Goal: Task Accomplishment & Management: Use online tool/utility

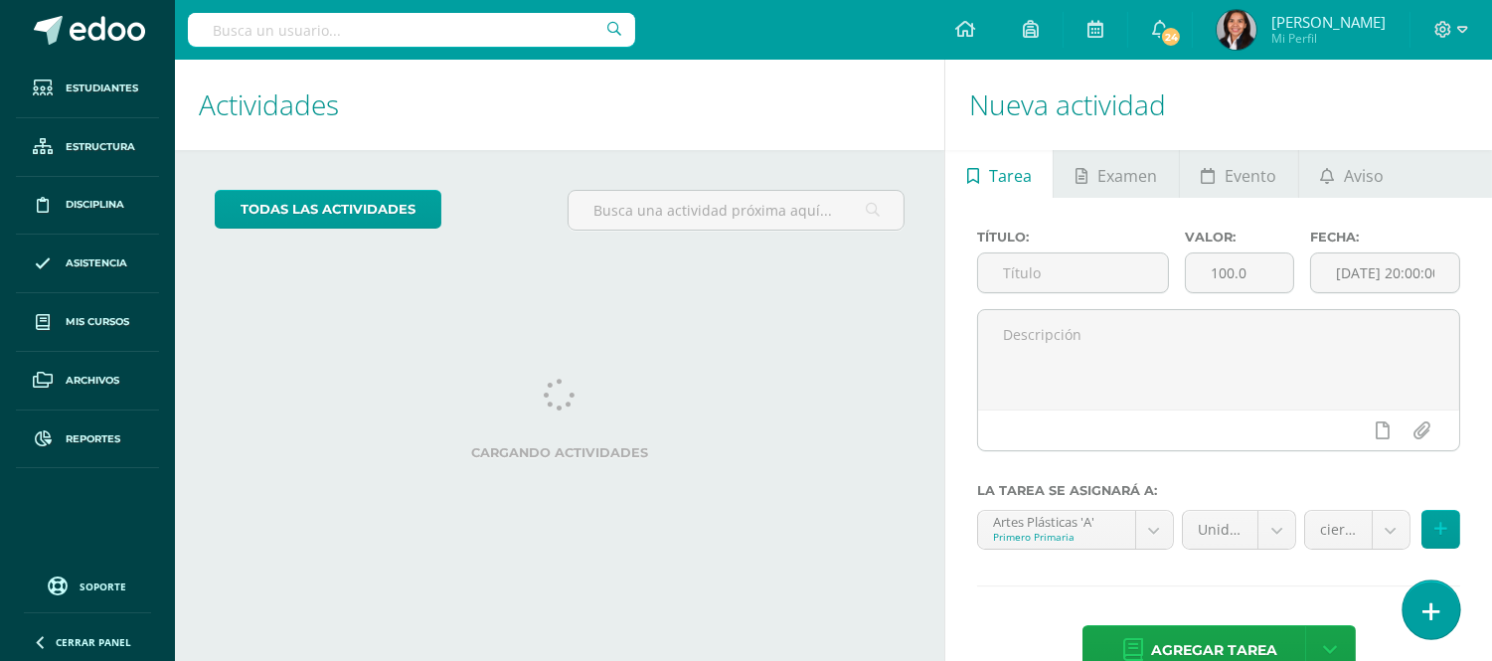
click at [1417, 620] on link at bounding box center [1431, 609] width 57 height 58
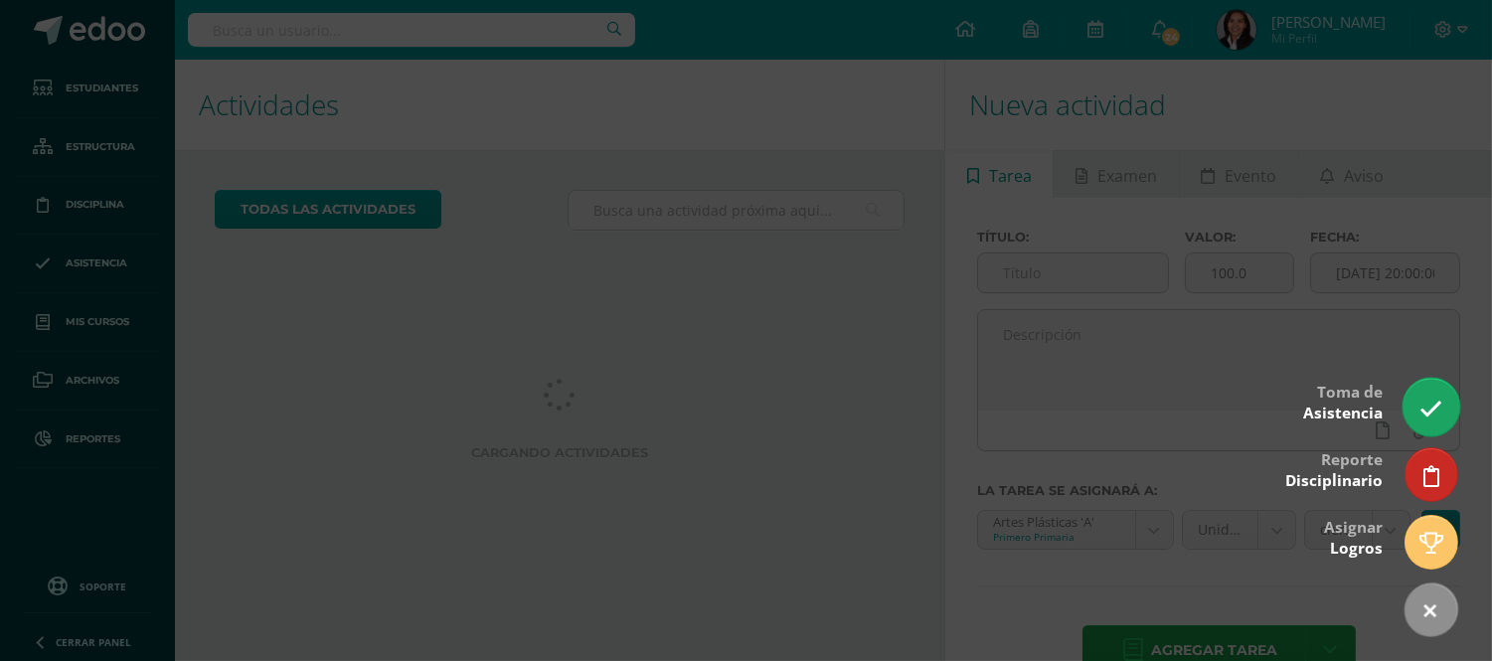
click at [1434, 404] on icon at bounding box center [1430, 409] width 23 height 23
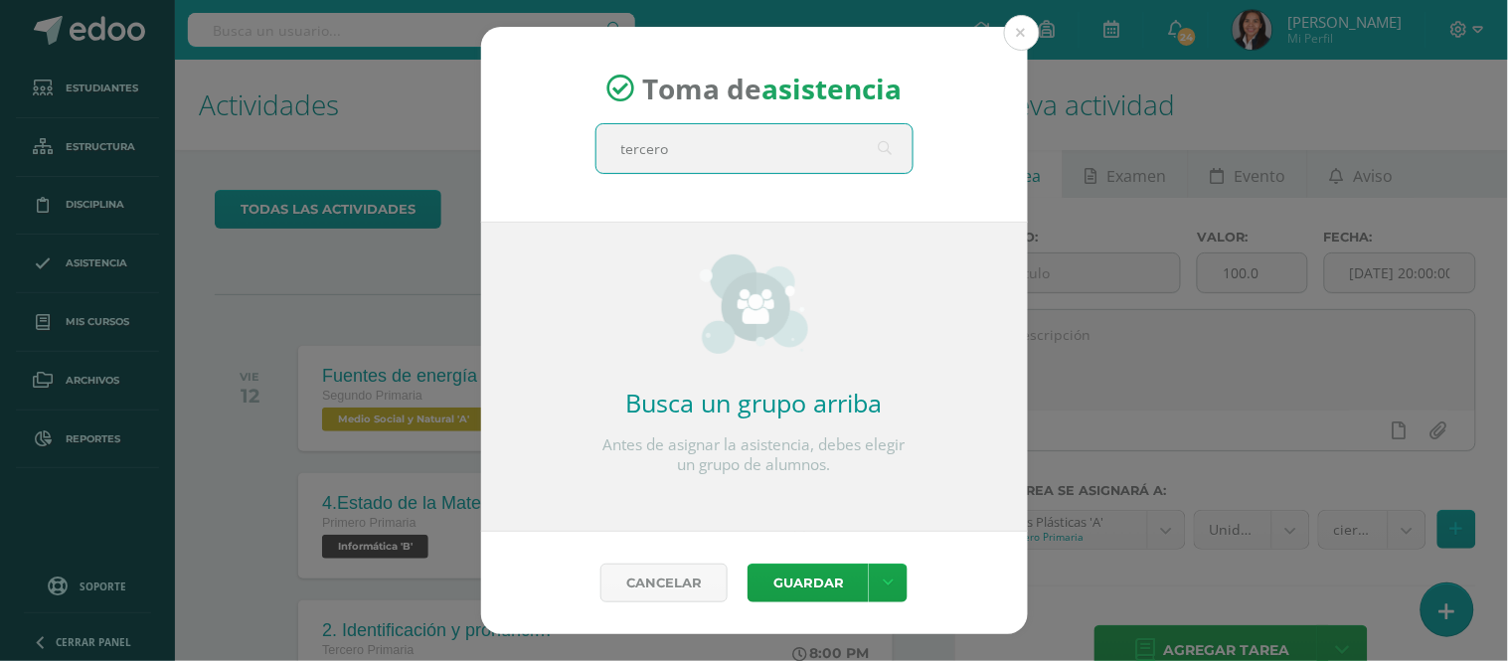
type input "tercero A"
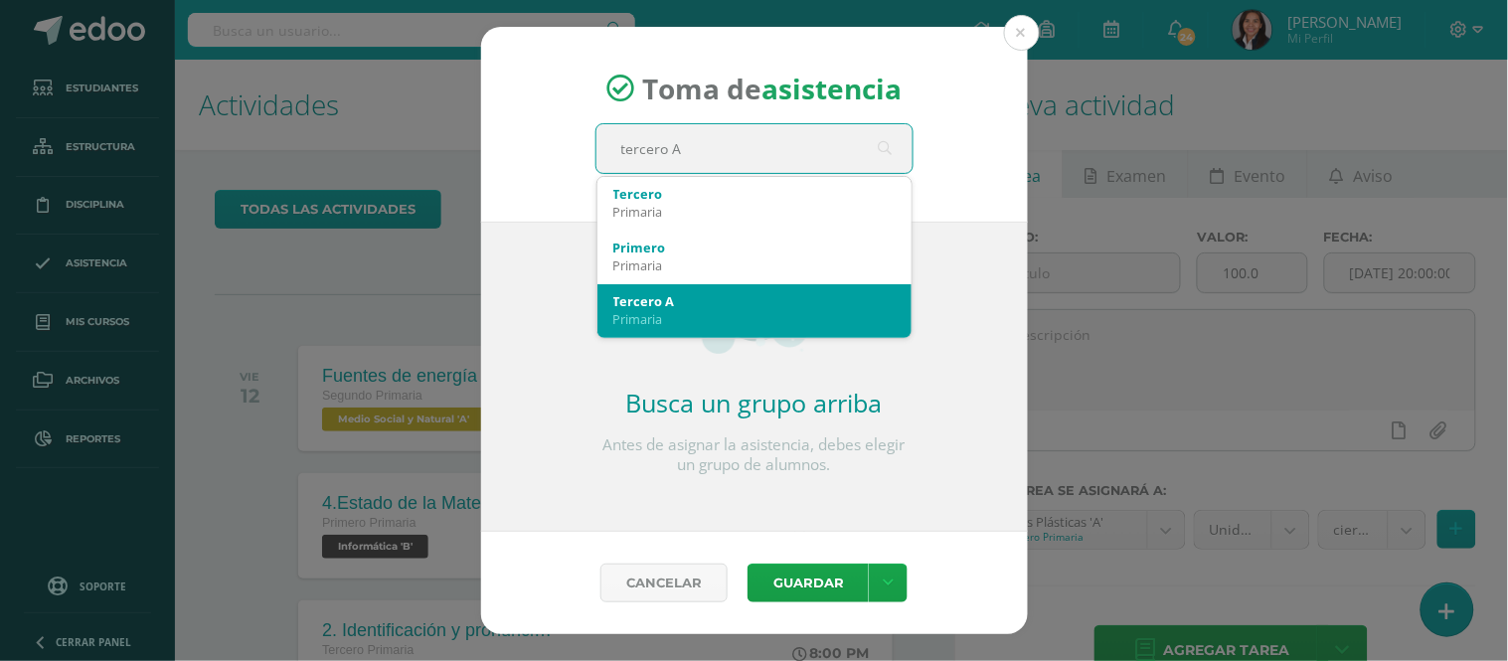
click at [703, 301] on div "Tercero A" at bounding box center [754, 301] width 282 height 18
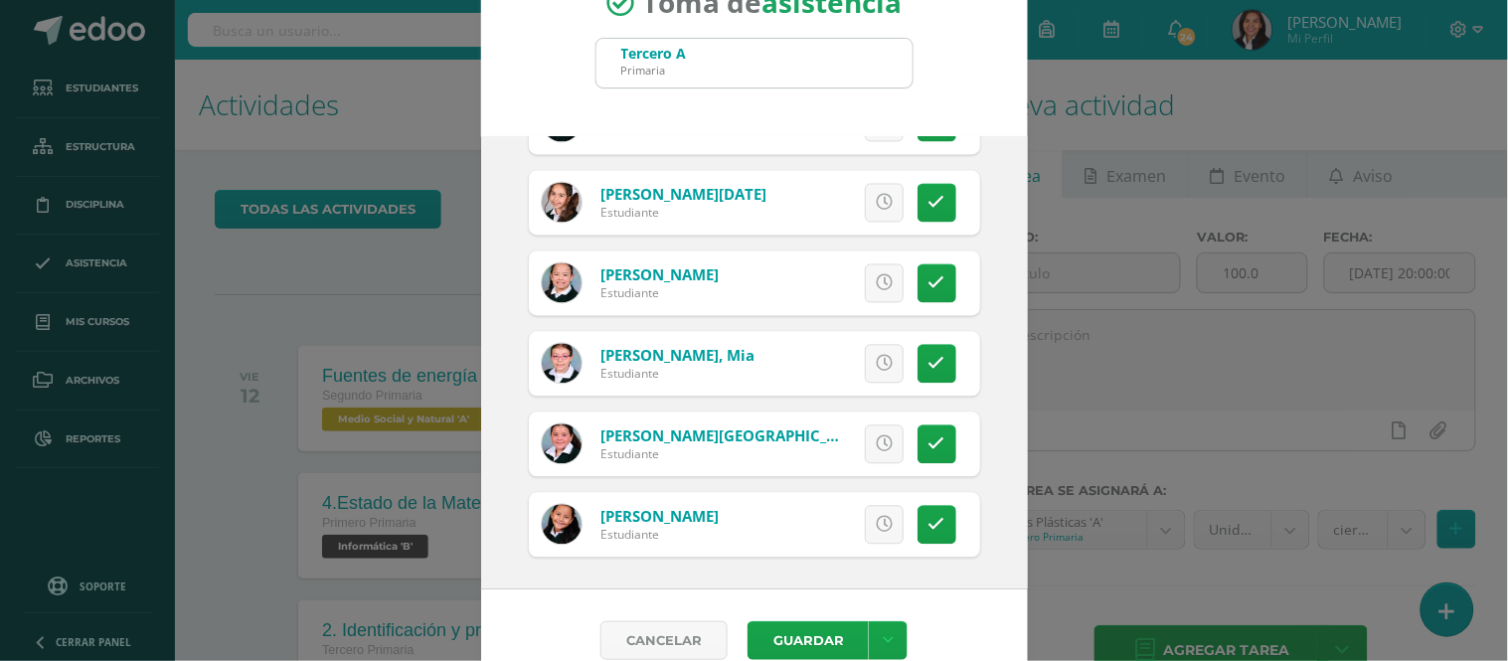
scroll to position [89, 0]
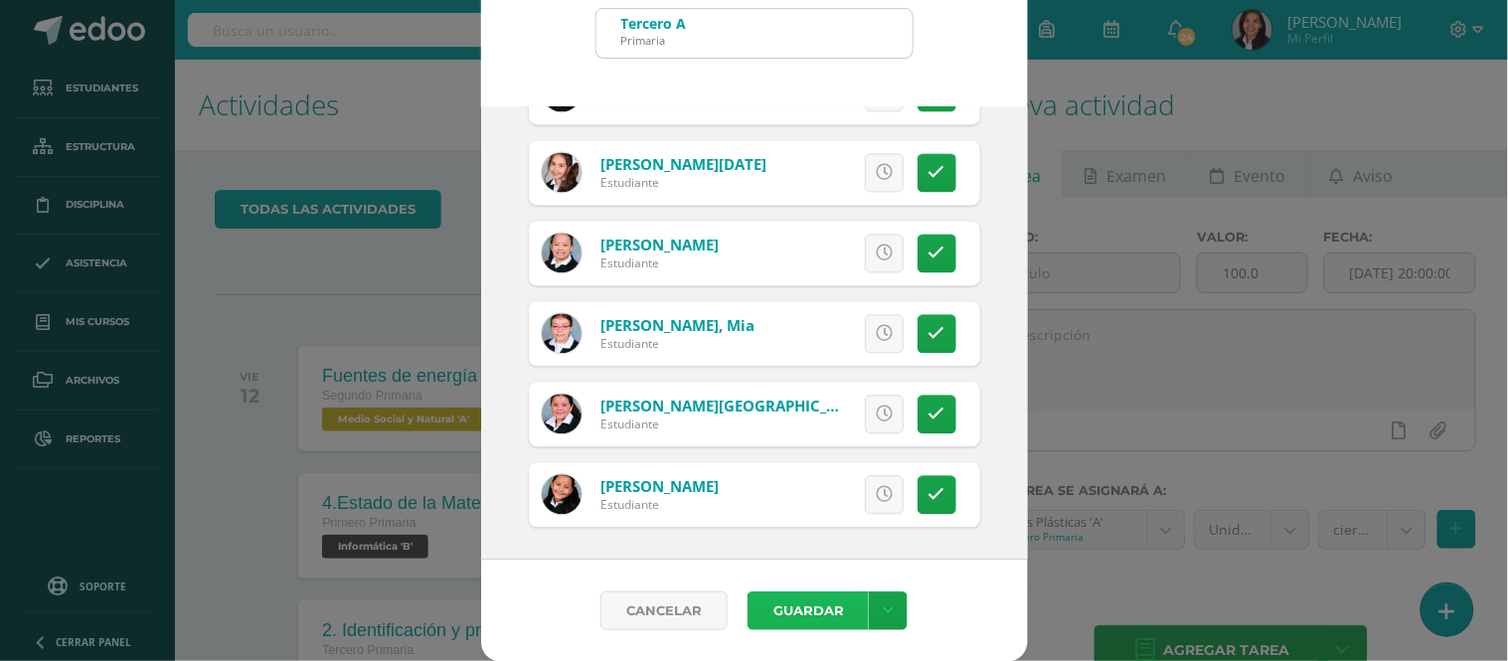
click at [808, 610] on button "Guardar" at bounding box center [807, 610] width 121 height 39
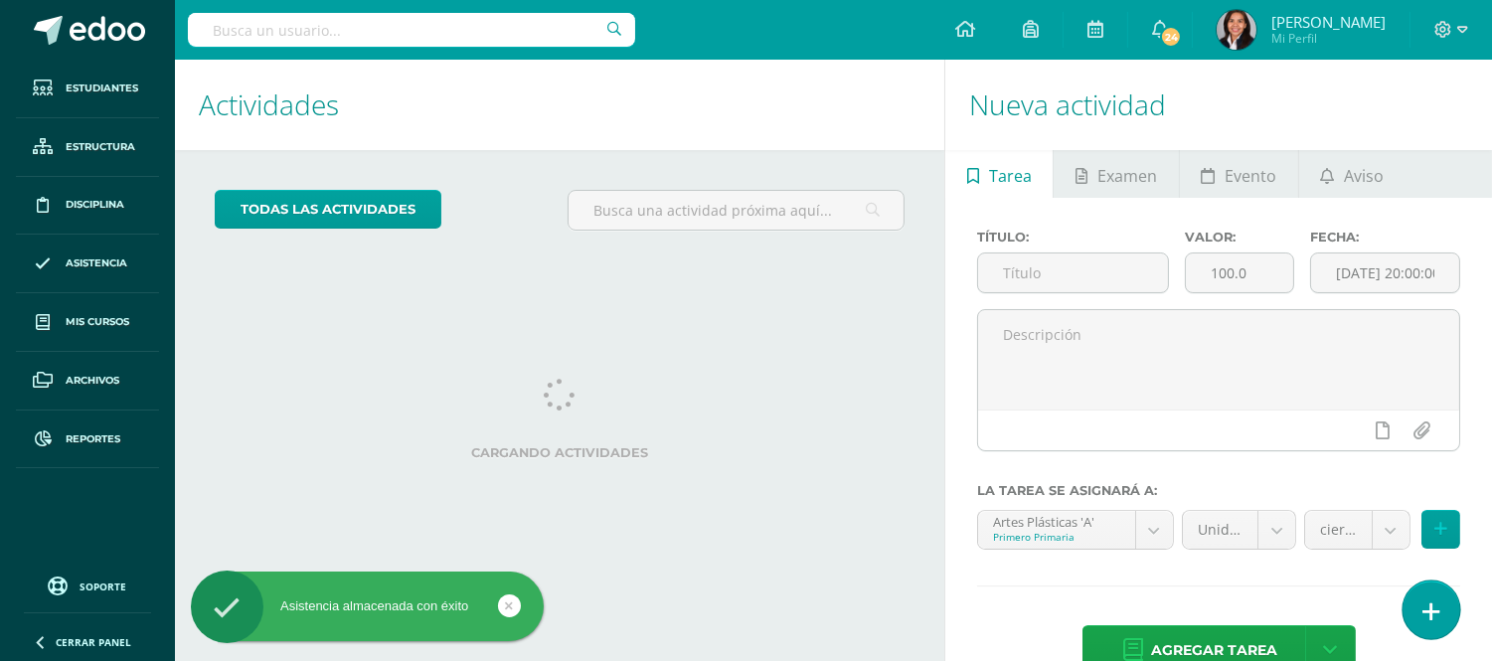
click at [1437, 617] on icon at bounding box center [1431, 611] width 18 height 23
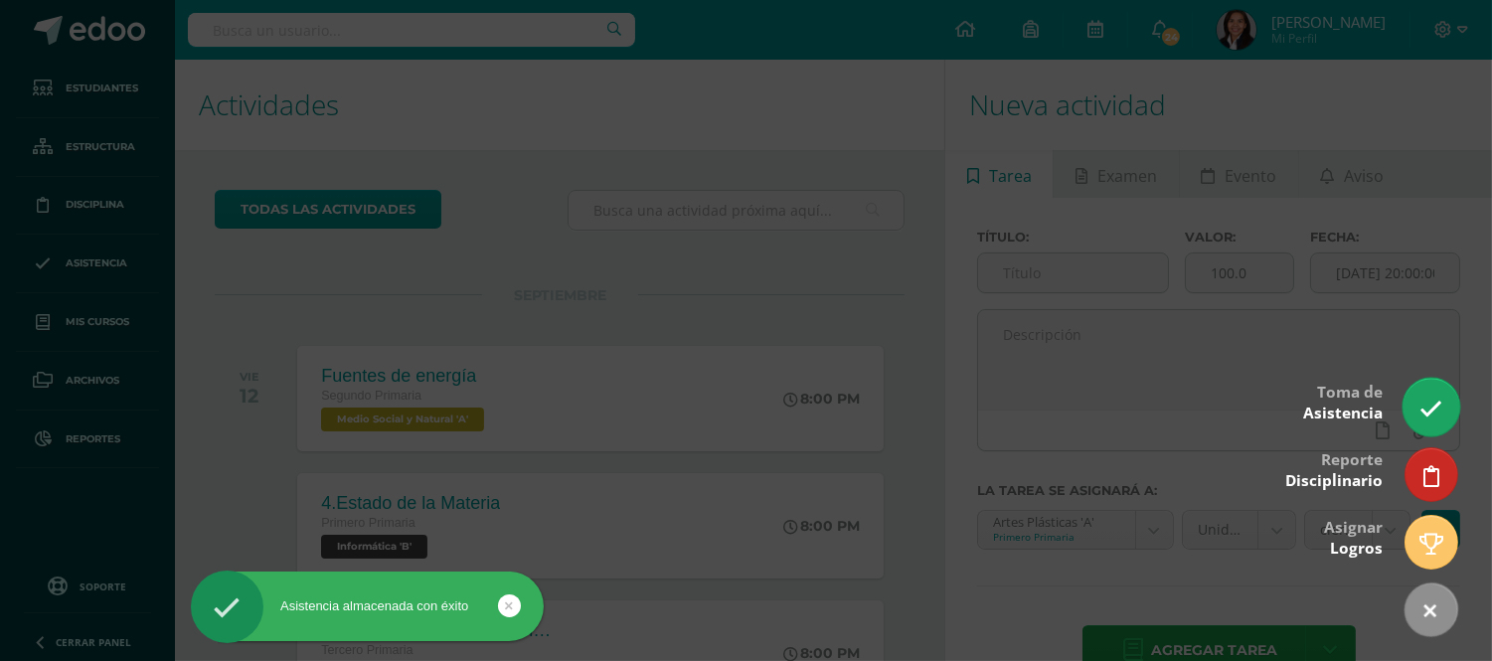
click at [1431, 421] on link at bounding box center [1431, 407] width 57 height 58
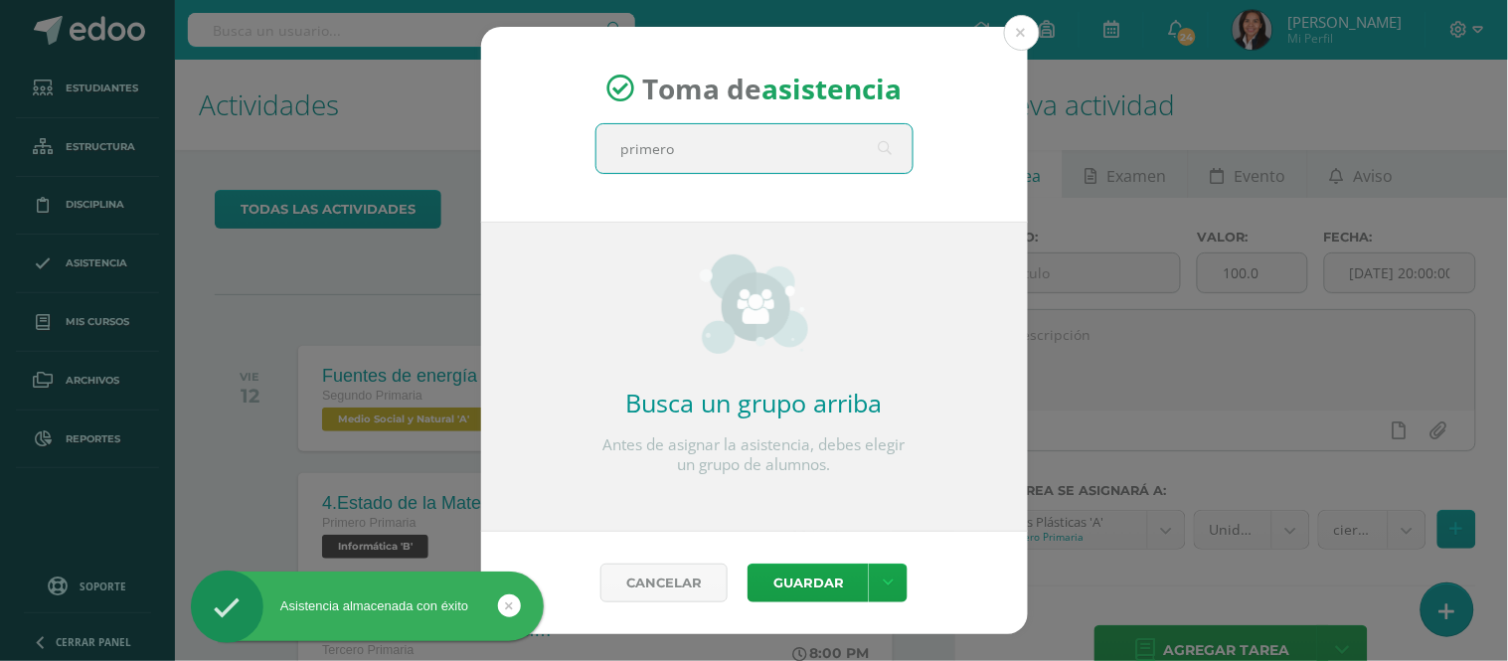
type input "primero A"
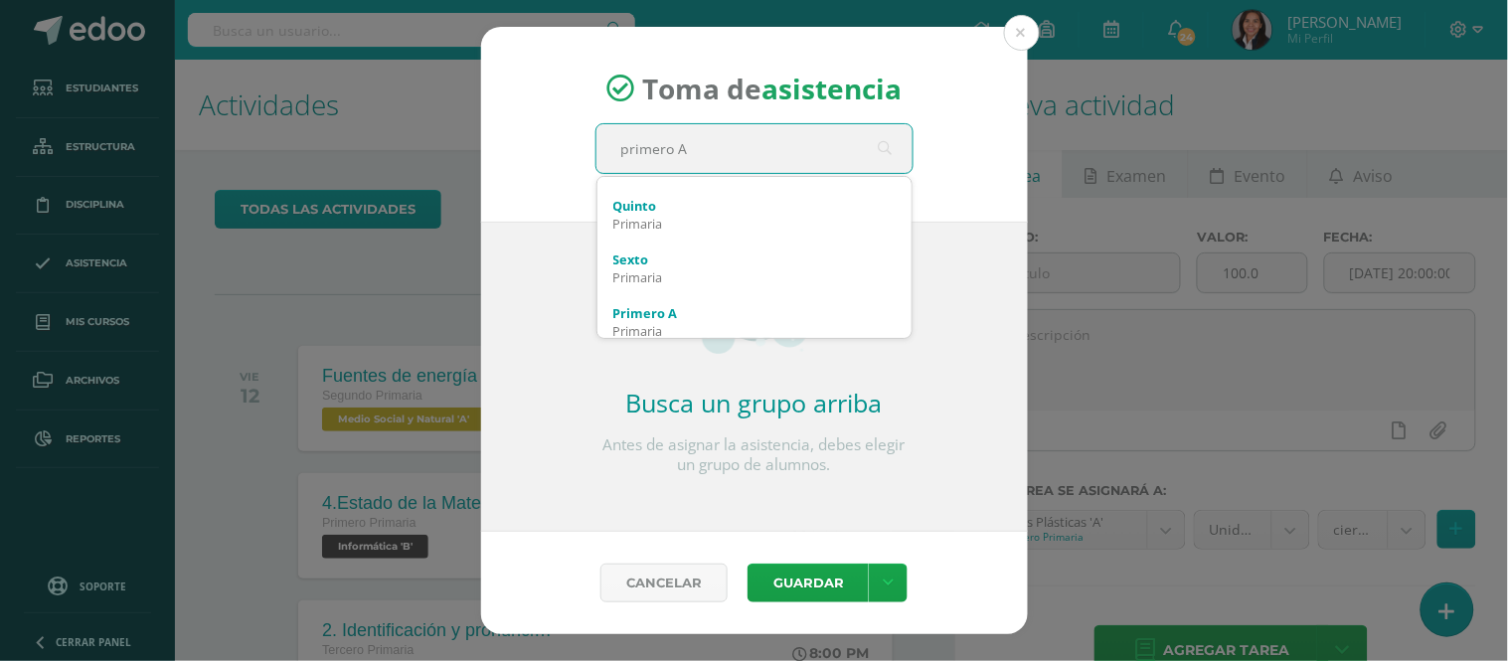
scroll to position [331, 0]
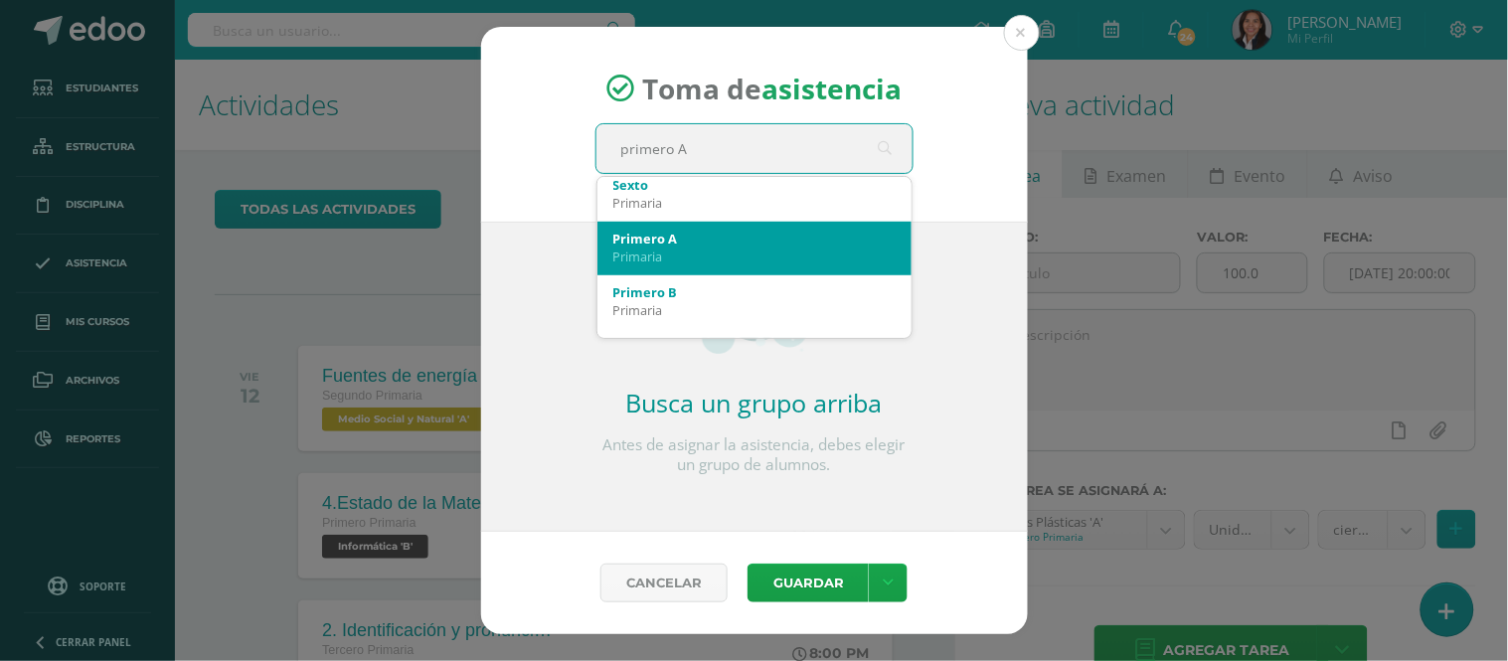
click at [663, 236] on div "Primero A" at bounding box center [754, 239] width 282 height 18
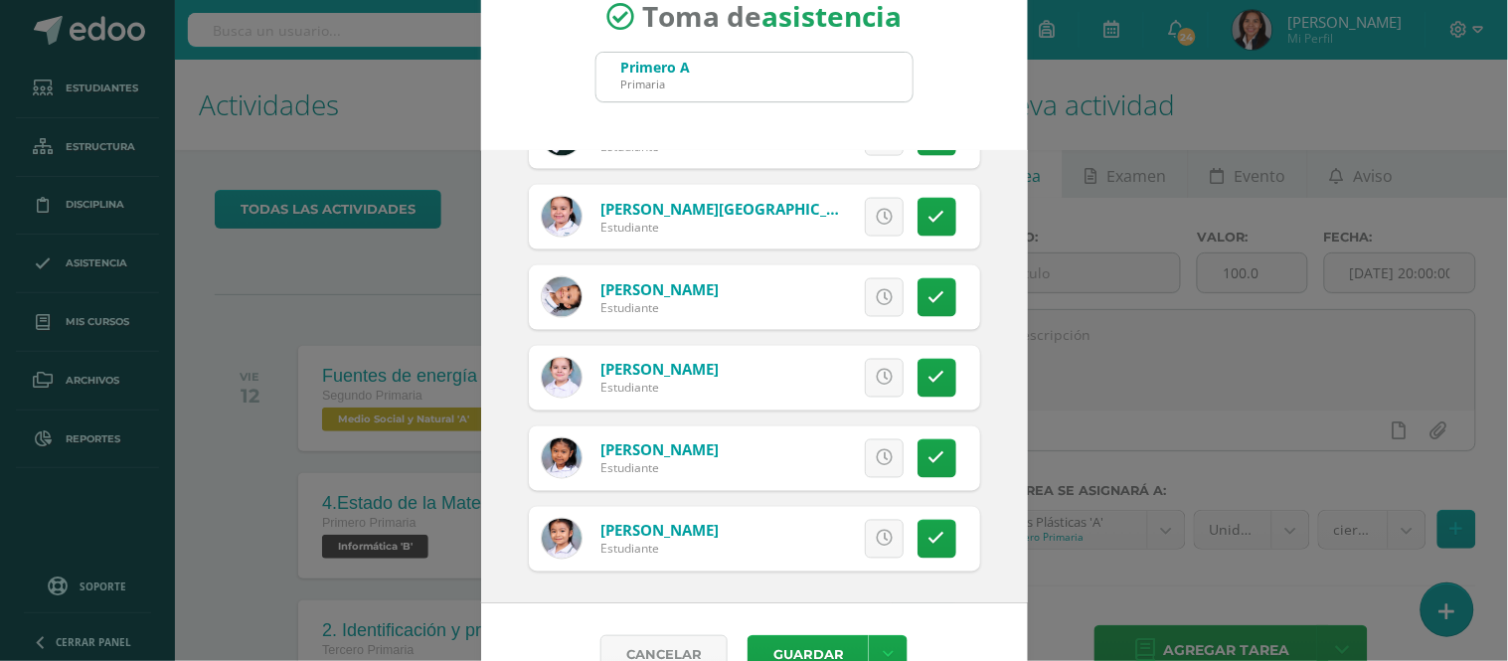
scroll to position [89, 0]
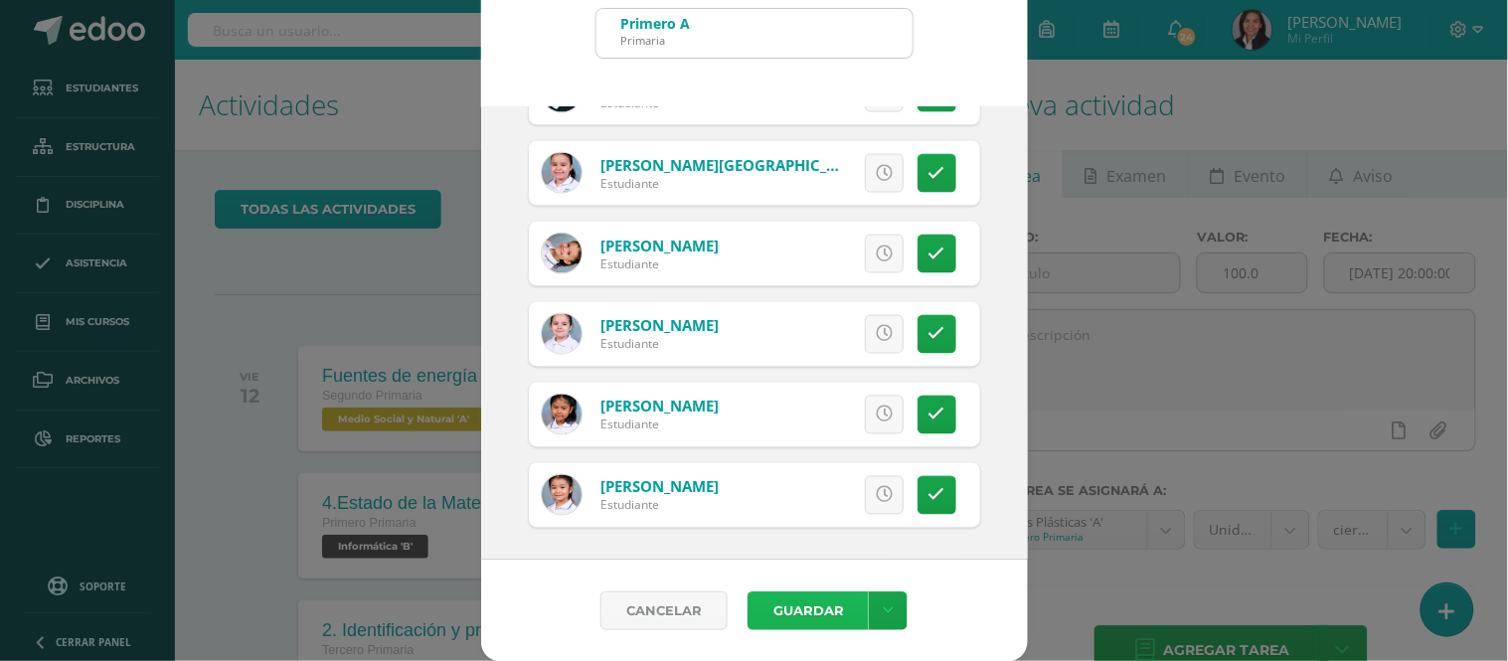
click at [812, 599] on button "Guardar" at bounding box center [807, 610] width 121 height 39
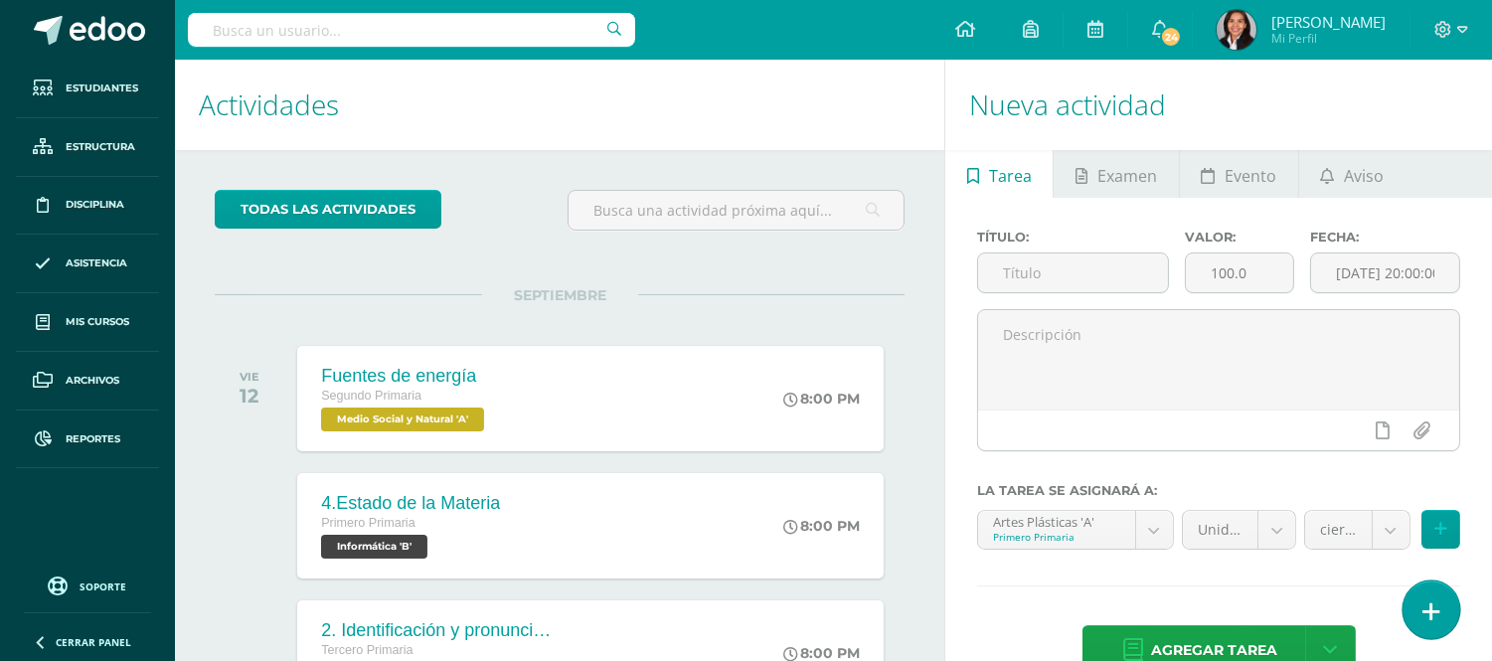
click at [1417, 621] on link at bounding box center [1431, 609] width 57 height 58
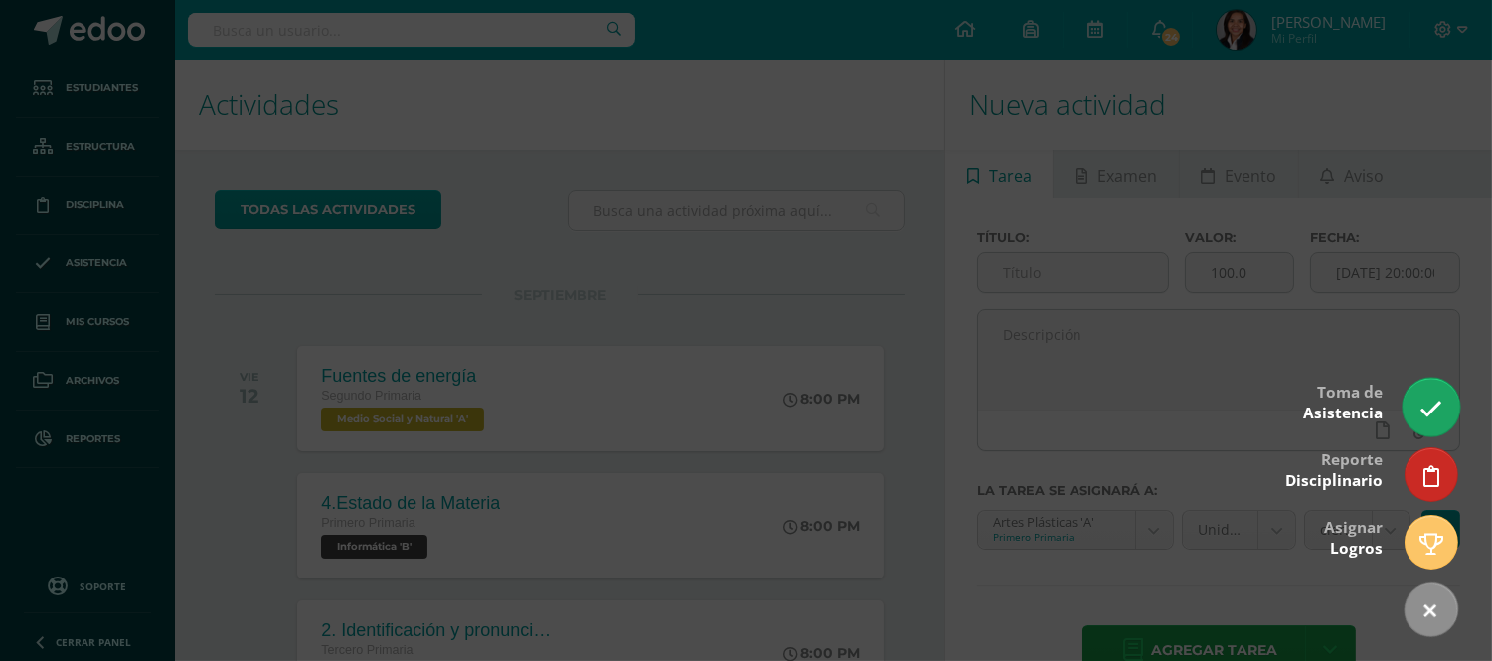
click at [1414, 408] on link at bounding box center [1431, 407] width 57 height 58
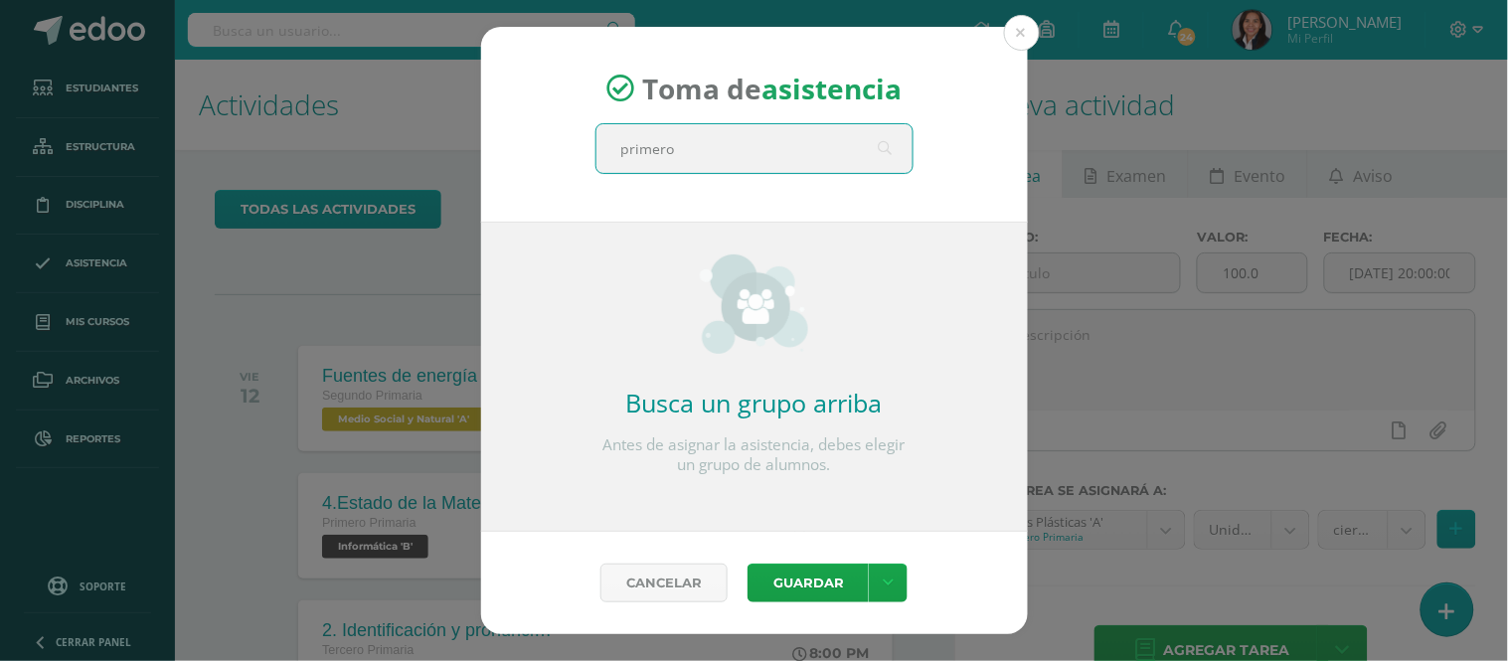
type input "primero B"
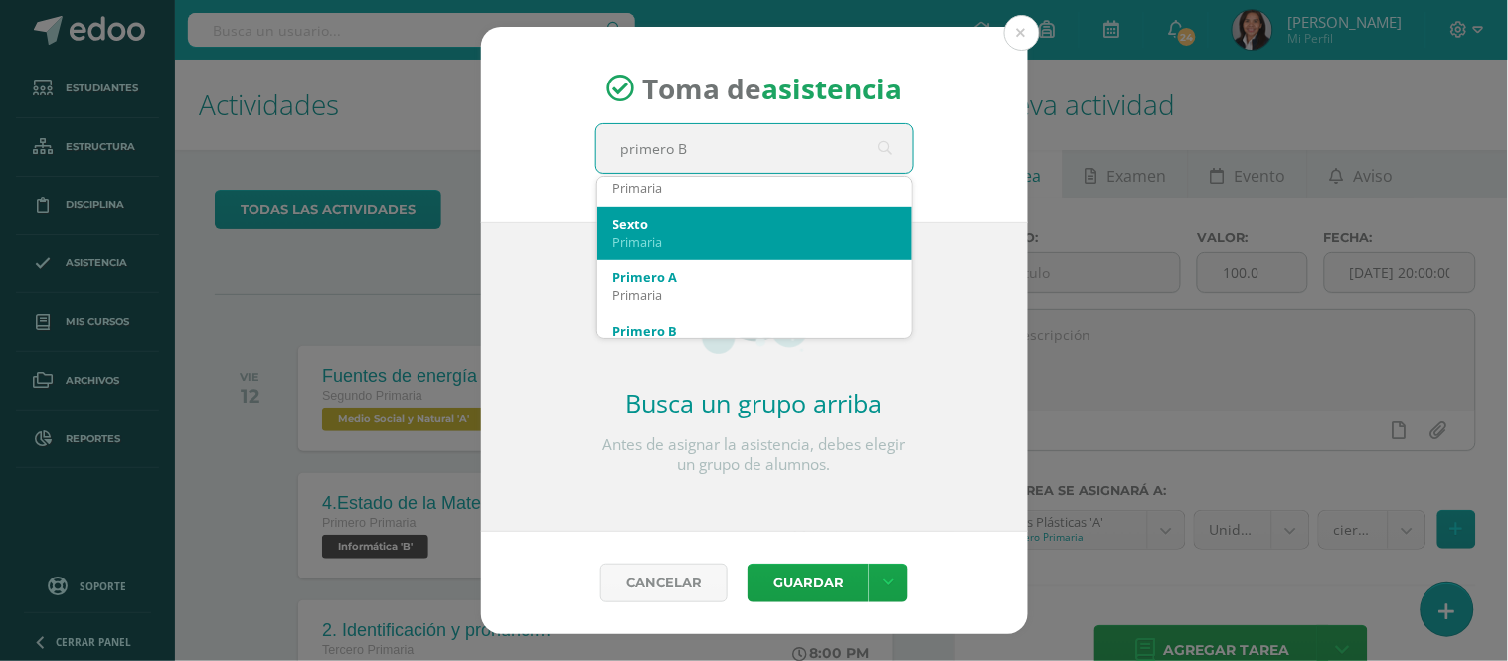
scroll to position [331, 0]
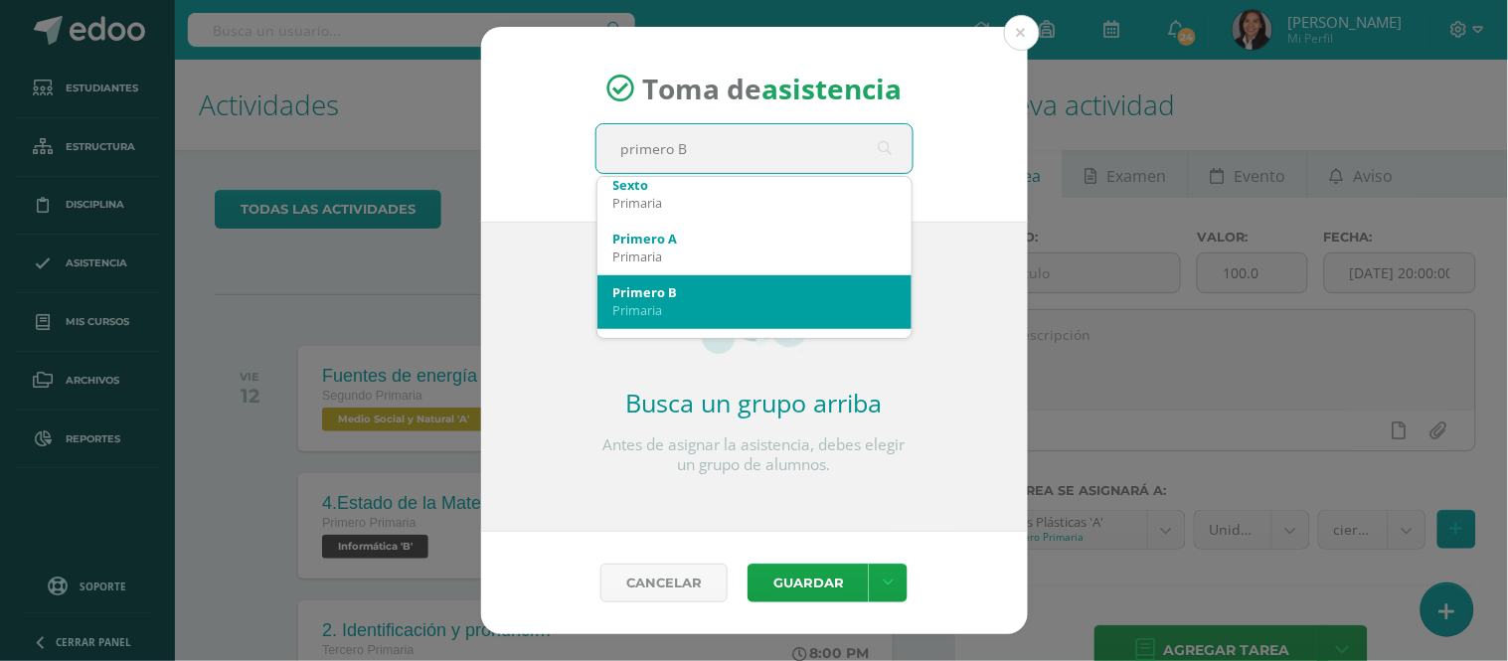
click at [669, 298] on div "Primero B" at bounding box center [754, 292] width 282 height 18
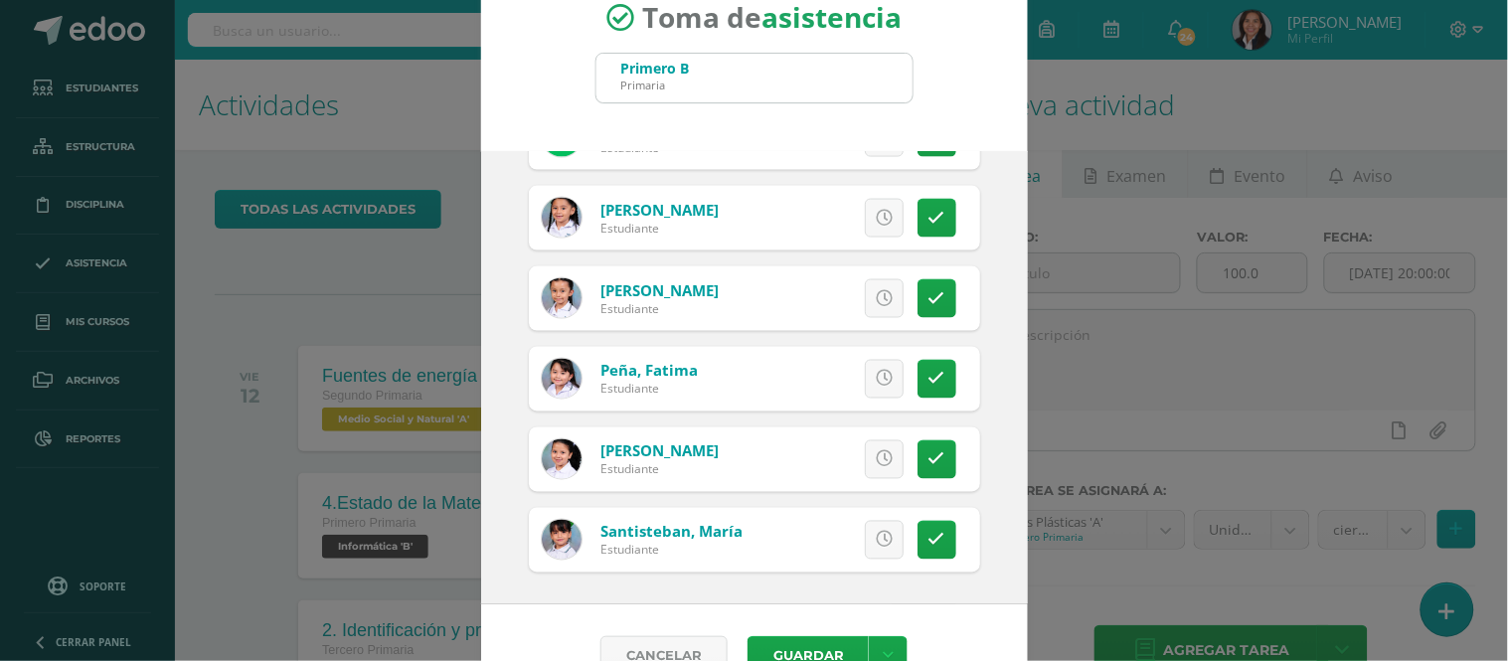
scroll to position [89, 0]
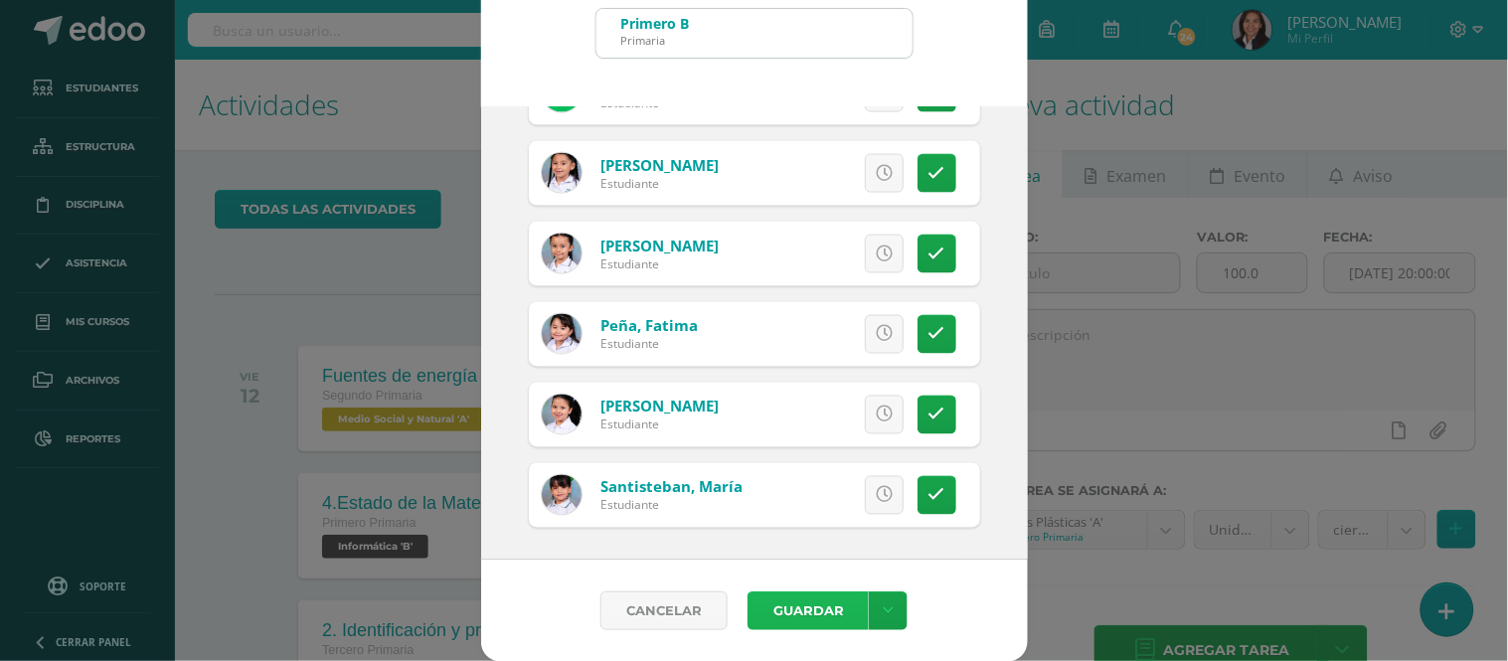
click at [807, 610] on button "Guardar" at bounding box center [807, 610] width 121 height 39
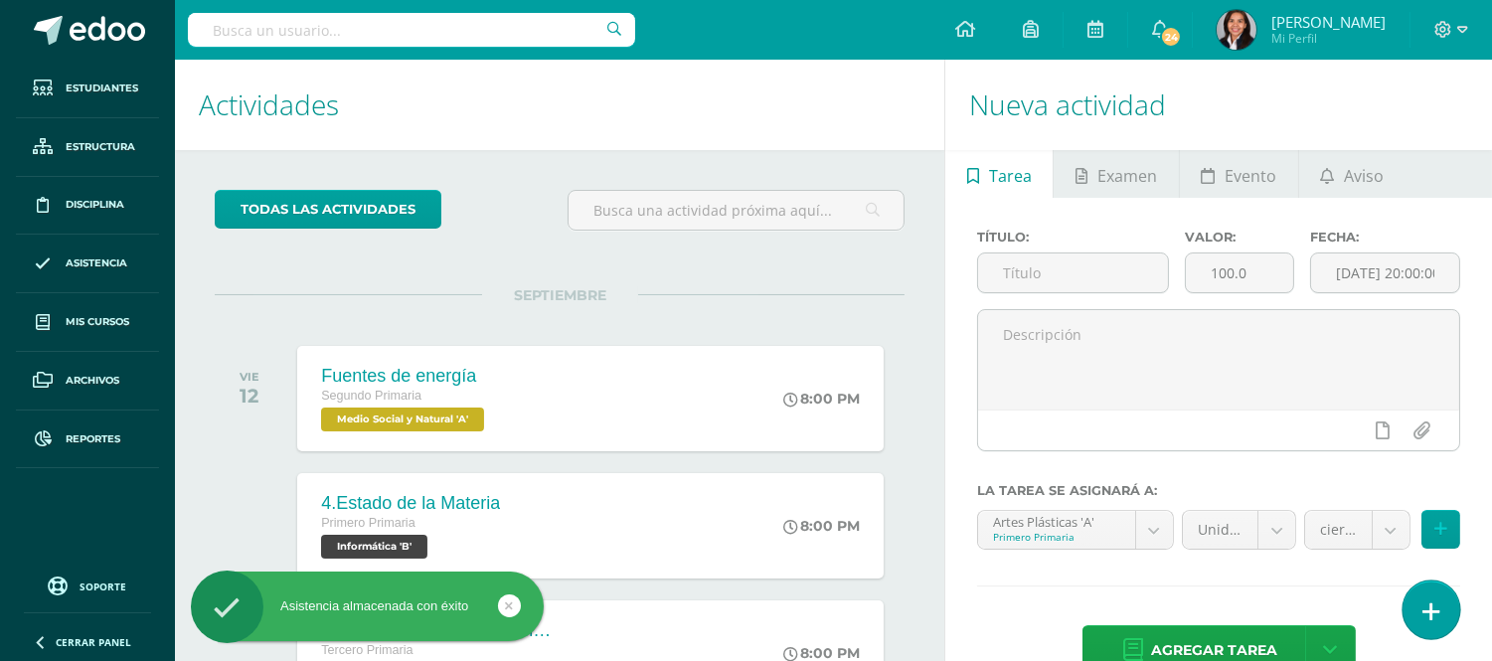
click at [1434, 604] on icon at bounding box center [1431, 611] width 18 height 23
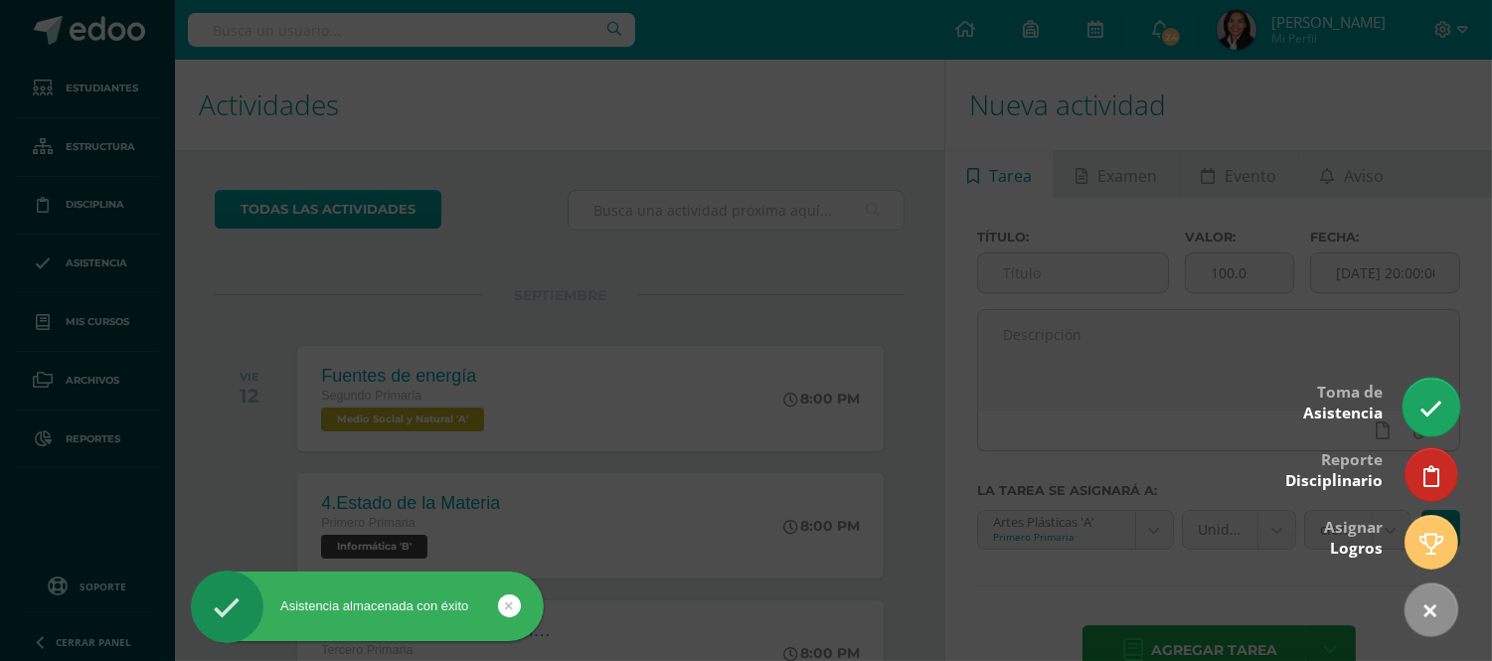
click at [1411, 417] on link at bounding box center [1431, 407] width 57 height 58
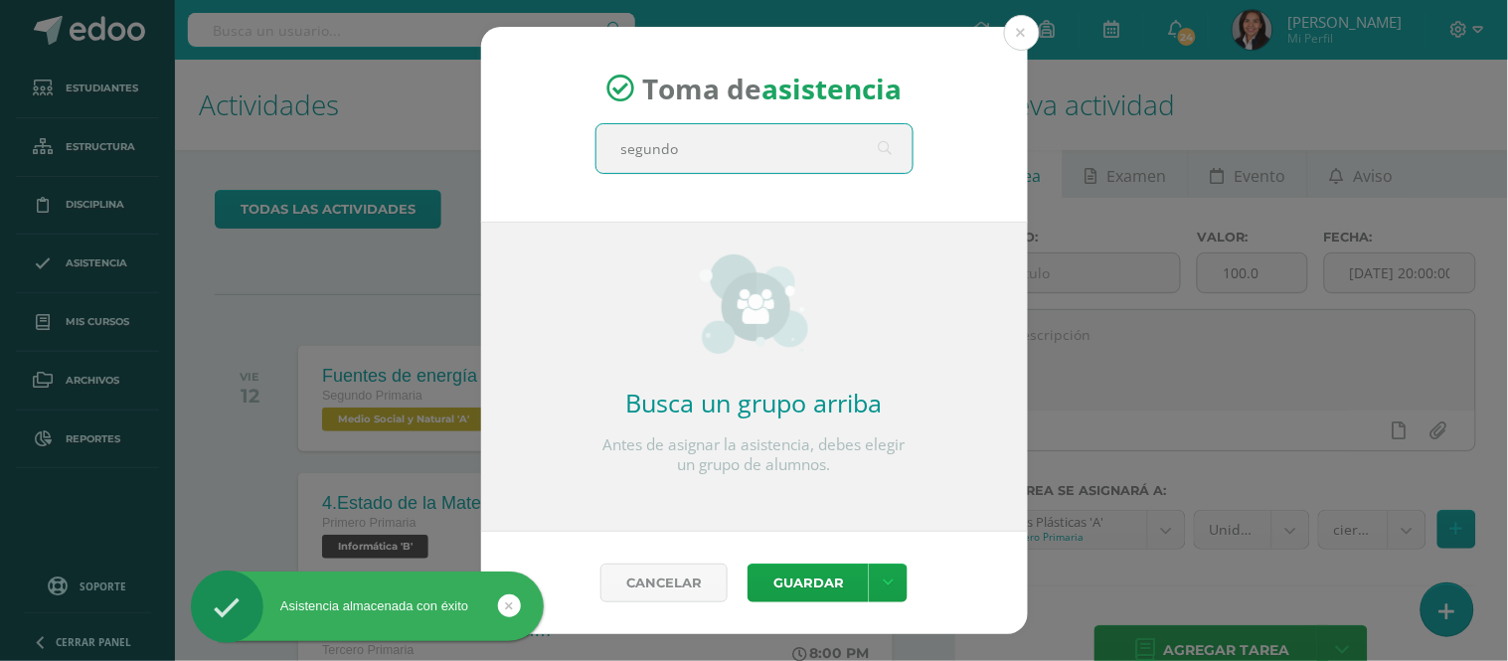
type input "segundo a"
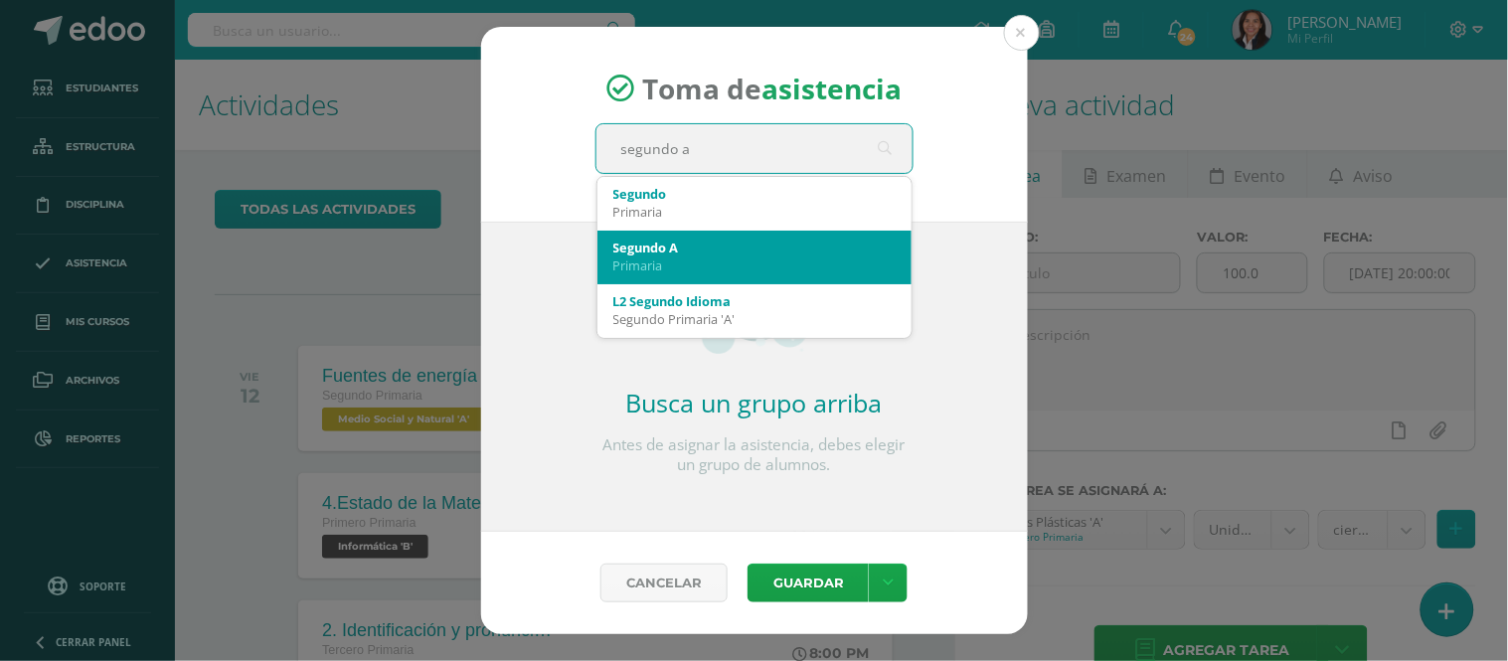
click at [717, 252] on div "Segundo A" at bounding box center [754, 248] width 282 height 18
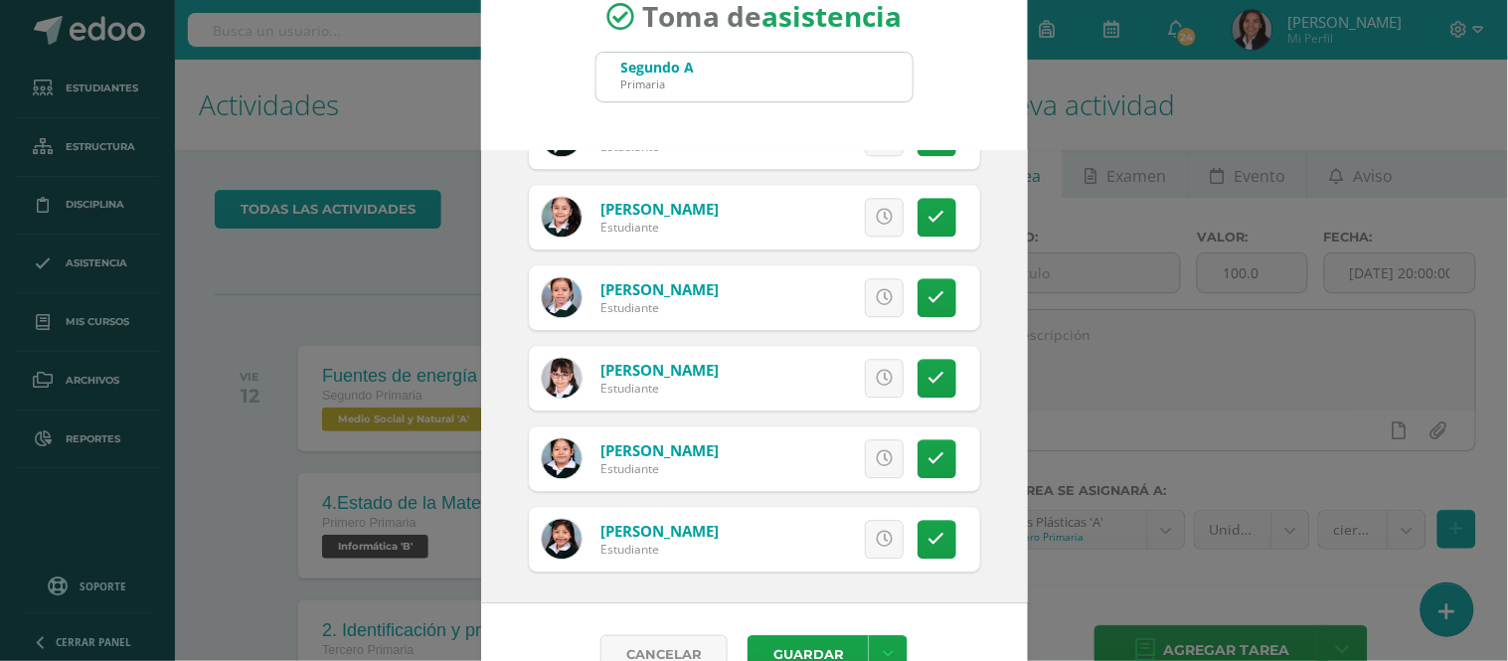
scroll to position [89, 0]
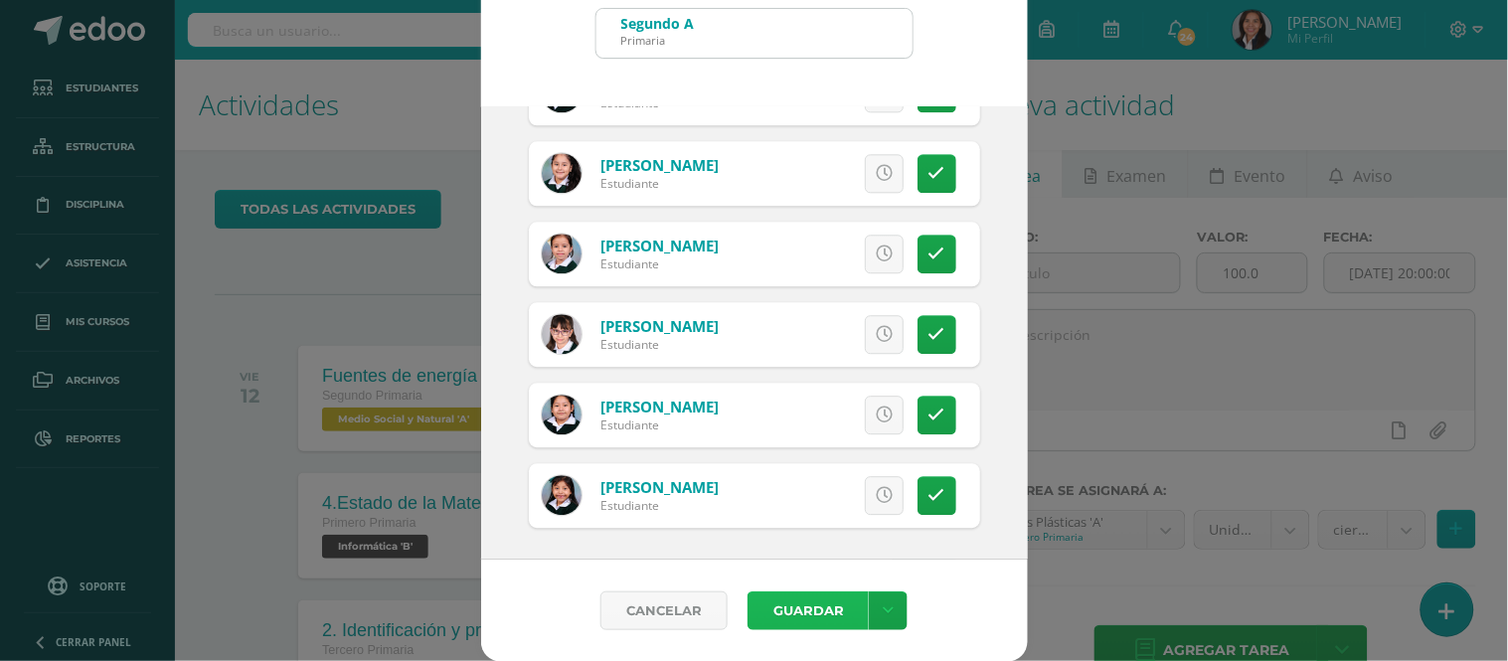
click at [813, 608] on button "Guardar" at bounding box center [807, 610] width 121 height 39
